Goal: Use online tool/utility: Utilize a website feature to perform a specific function

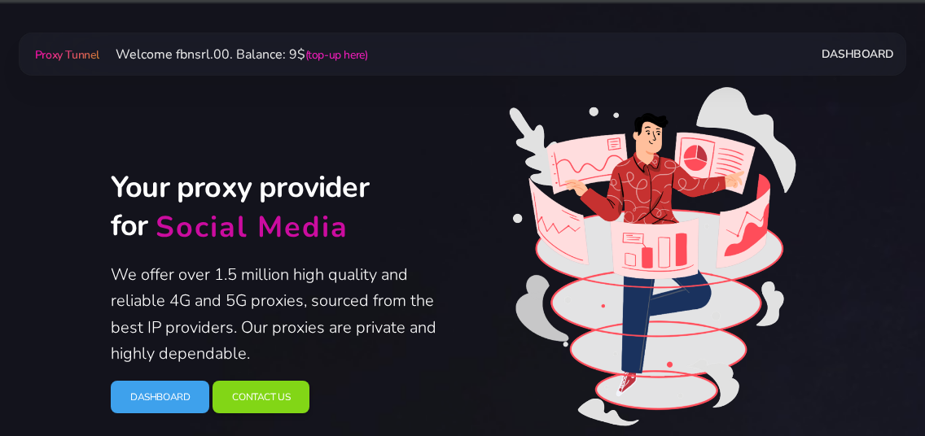
scroll to position [176, 0]
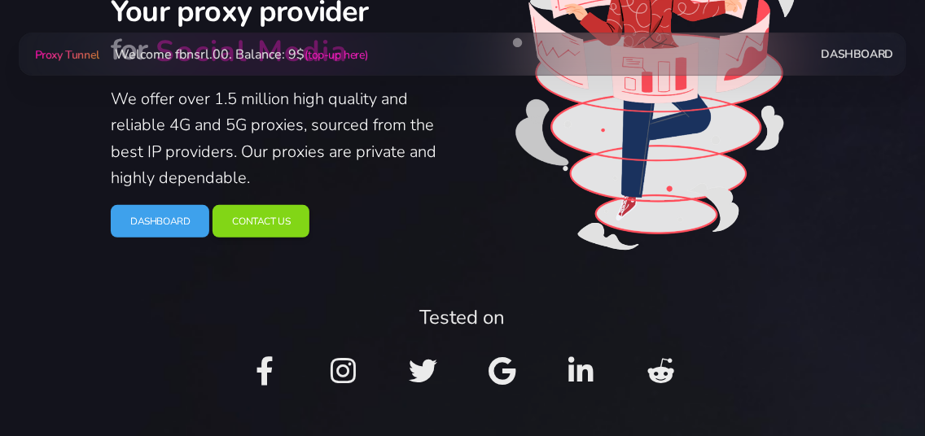
click at [173, 219] on link "Dashboard" at bounding box center [160, 221] width 98 height 33
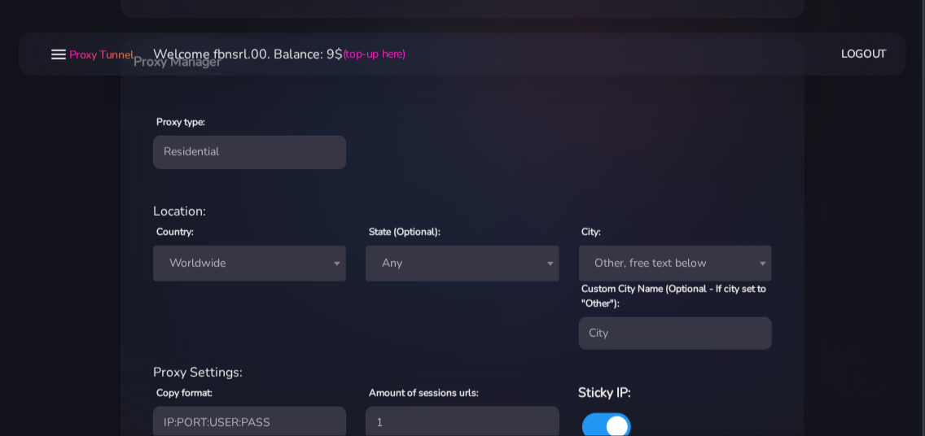
scroll to position [527, 0]
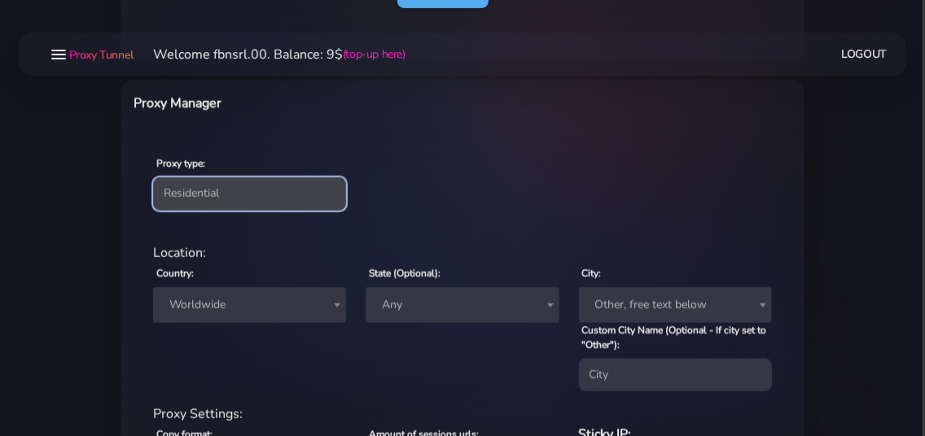
click at [153, 177] on select "Residential Static Mobile" at bounding box center [249, 193] width 193 height 33
select select "static"
click option "Static" at bounding box center [0, 0] width 0 height 0
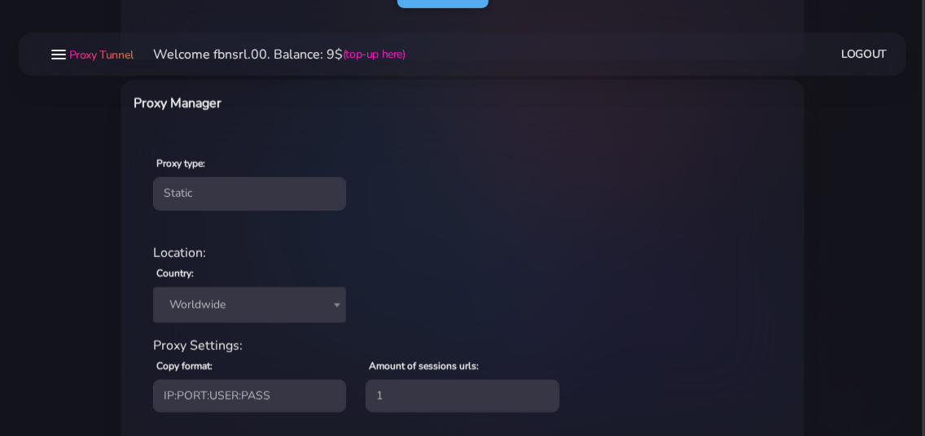
click at [242, 306] on span "Worldwide" at bounding box center [249, 305] width 173 height 23
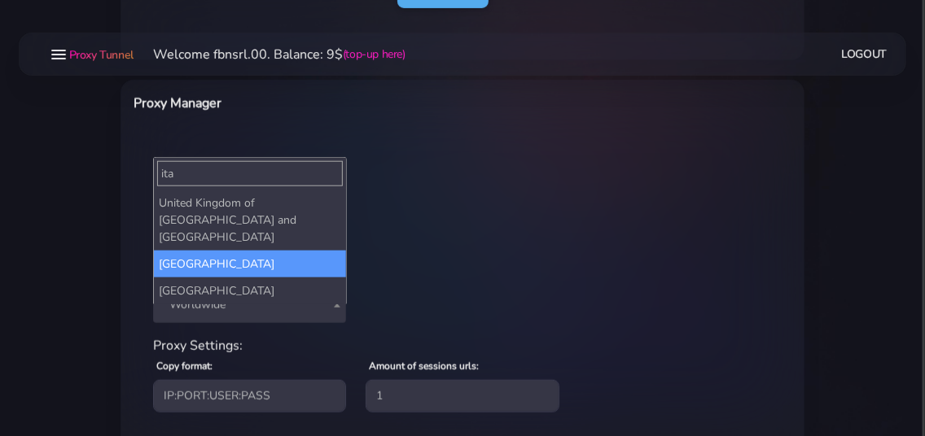
type input "ita"
select select "IT"
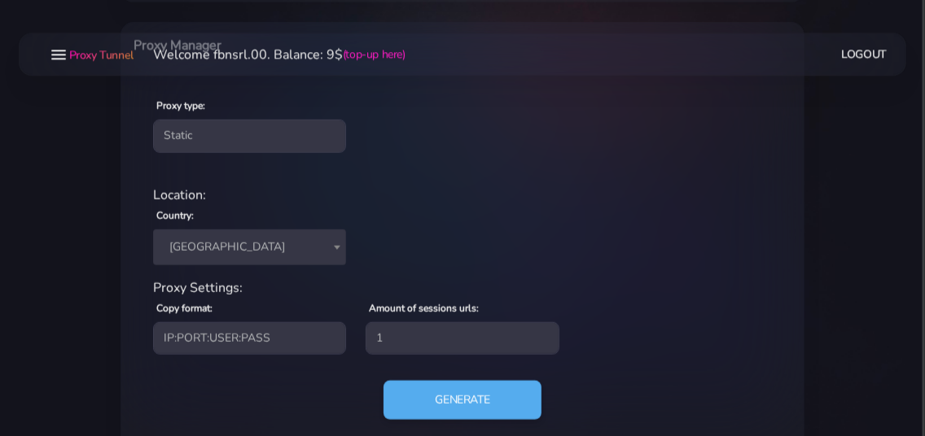
scroll to position [620, 0]
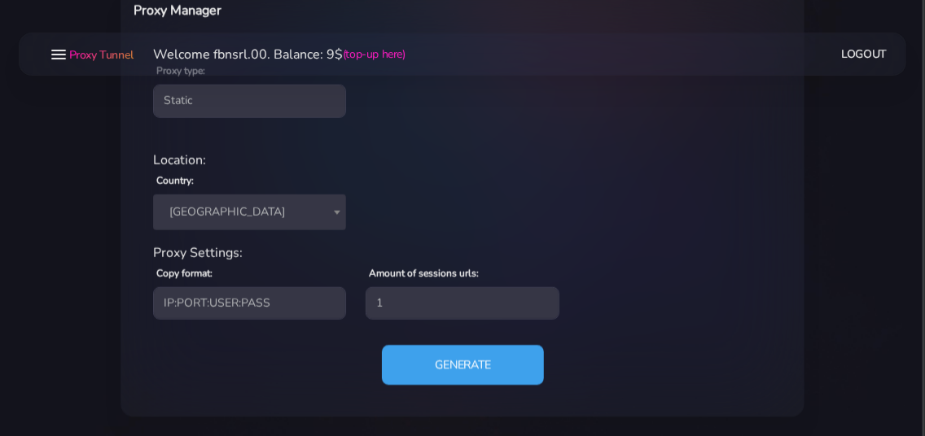
click at [417, 368] on button "Generate" at bounding box center [463, 365] width 162 height 40
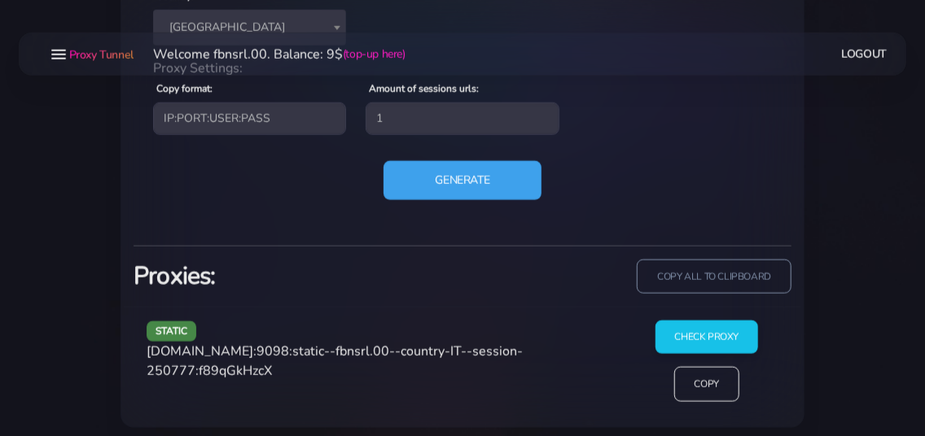
scroll to position [814, 0]
